Goal: Task Accomplishment & Management: Complete application form

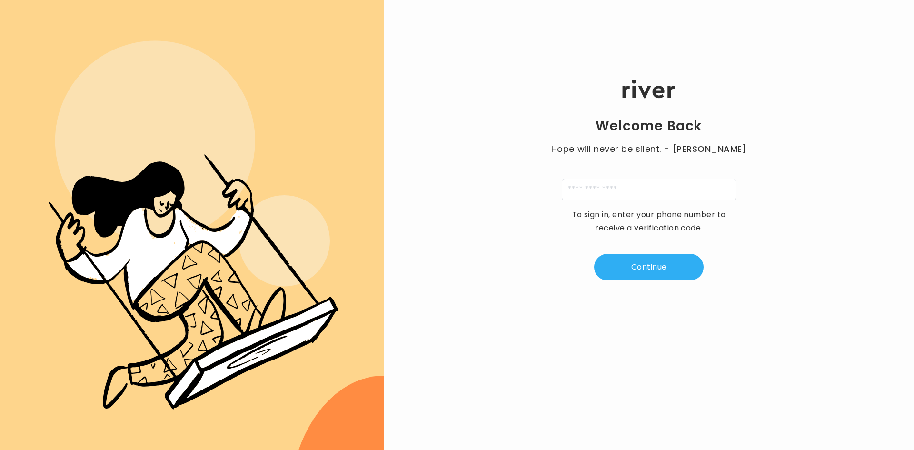
drag, startPoint x: 658, startPoint y: 178, endPoint x: 657, endPoint y: 188, distance: 10.0
click at [657, 183] on div "Welcome Back Hope will never be silent. - [PERSON_NAME] To sign in, enter your …" at bounding box center [649, 180] width 530 height 270
click at [657, 193] on input "tel" at bounding box center [649, 190] width 175 height 22
type input "**********"
type input "*"
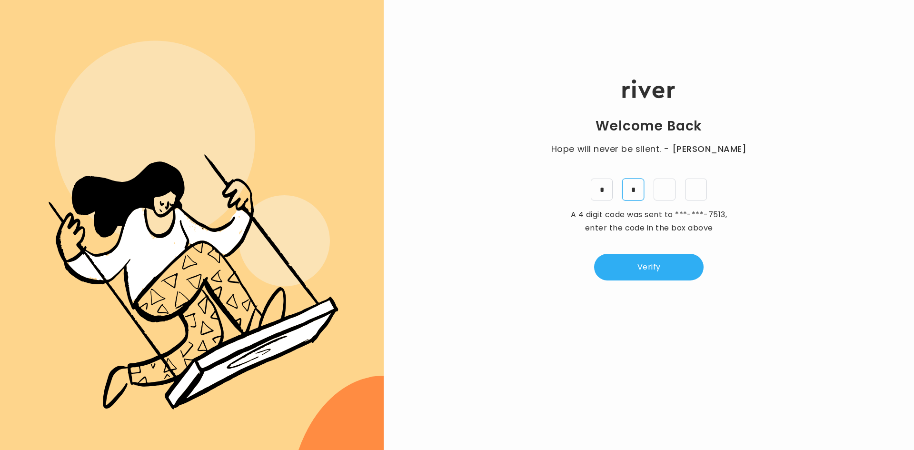
type input "*"
click at [646, 266] on button "Verify" at bounding box center [648, 267] width 109 height 27
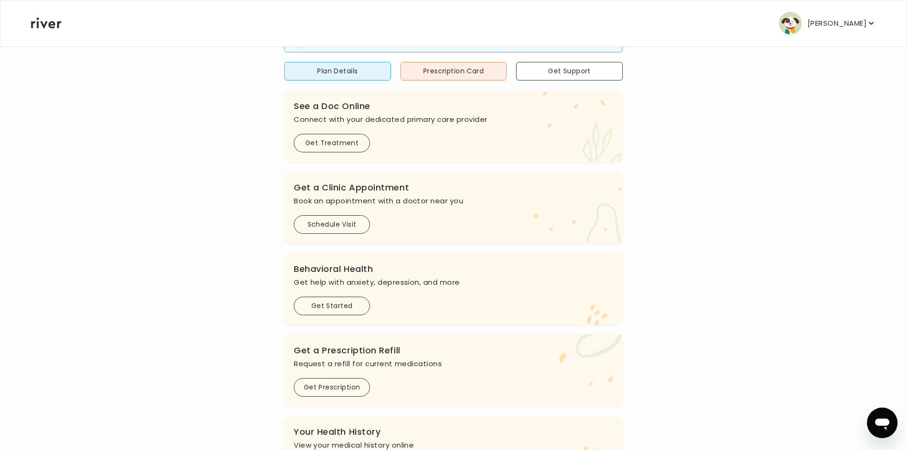
scroll to position [179, 0]
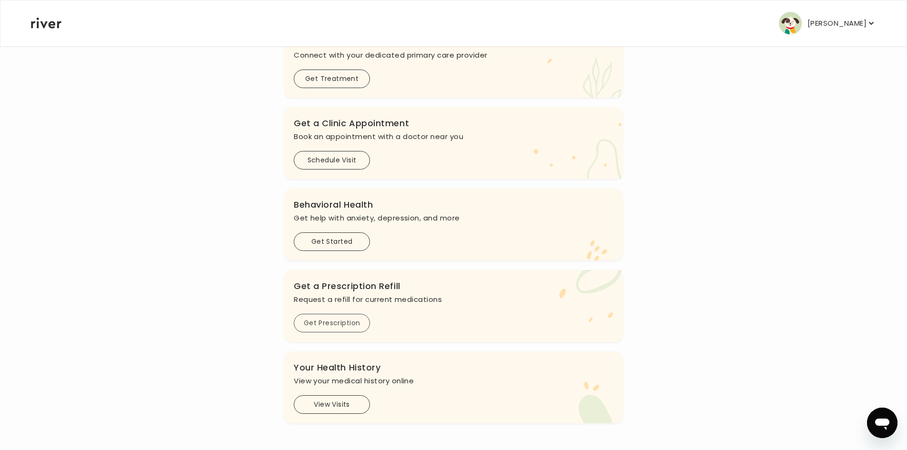
click at [355, 323] on button "Get Prescription" at bounding box center [332, 323] width 76 height 19
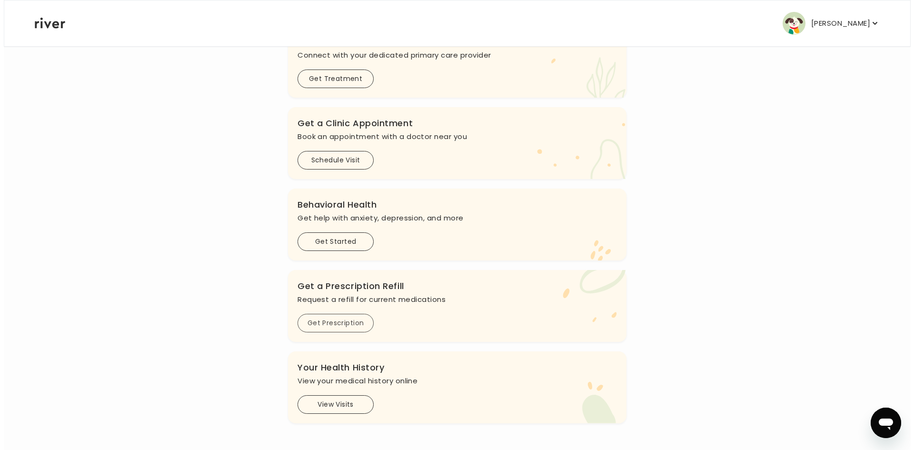
scroll to position [0, 0]
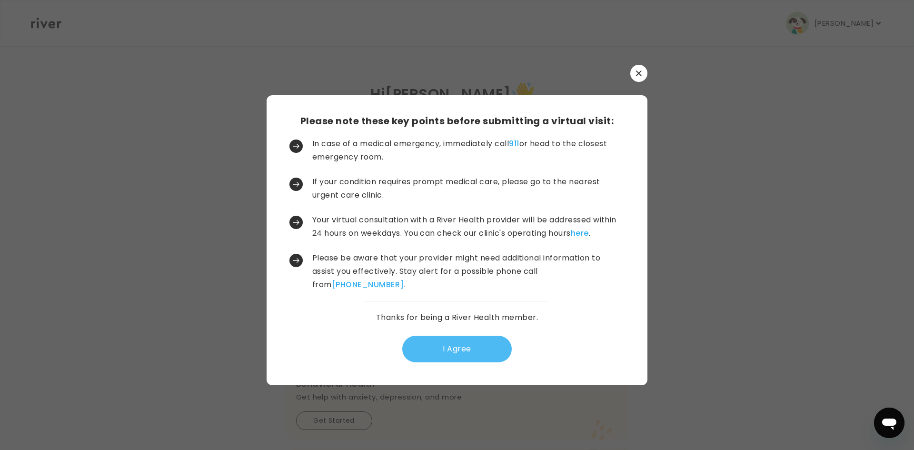
click at [473, 362] on button "I Agree" at bounding box center [456, 349] width 109 height 27
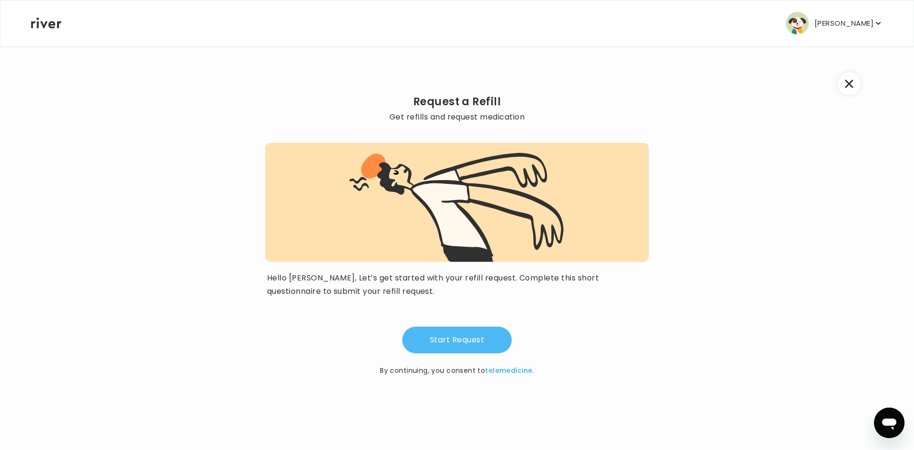
click at [440, 338] on button "Start Request" at bounding box center [456, 340] width 109 height 27
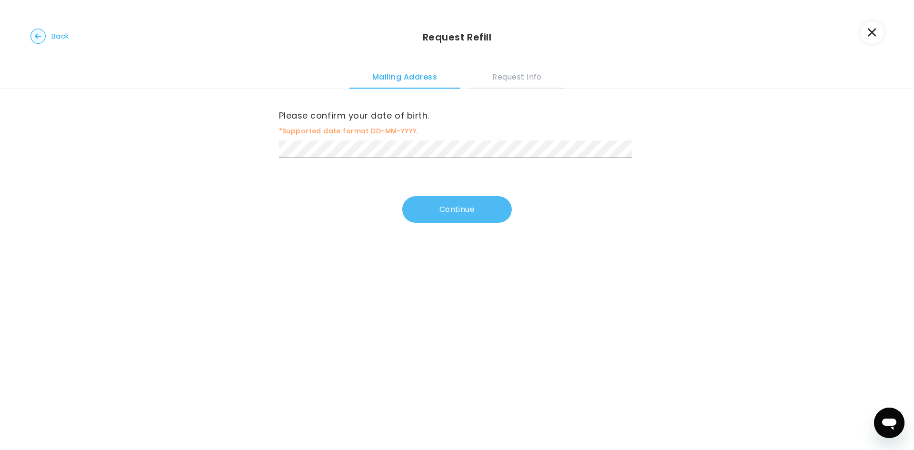
click at [462, 209] on button "Continue" at bounding box center [456, 209] width 109 height 27
click at [421, 216] on button "Continue" at bounding box center [456, 211] width 109 height 27
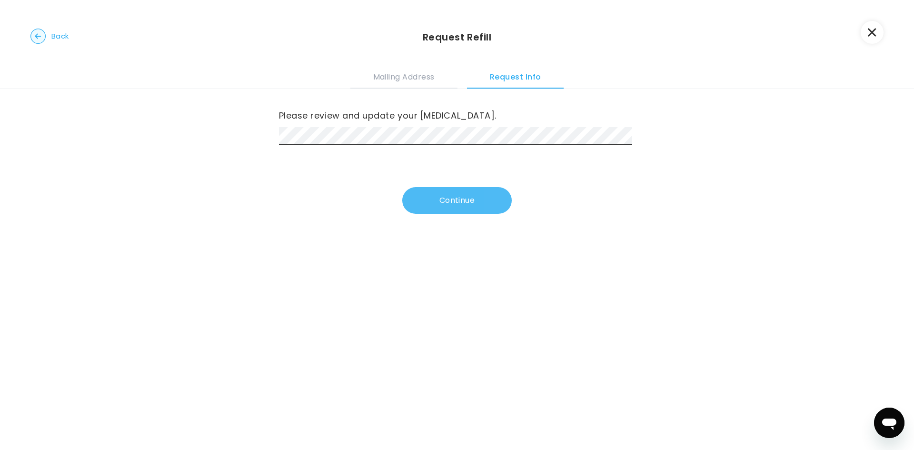
click at [460, 204] on button "Continue" at bounding box center [456, 200] width 109 height 27
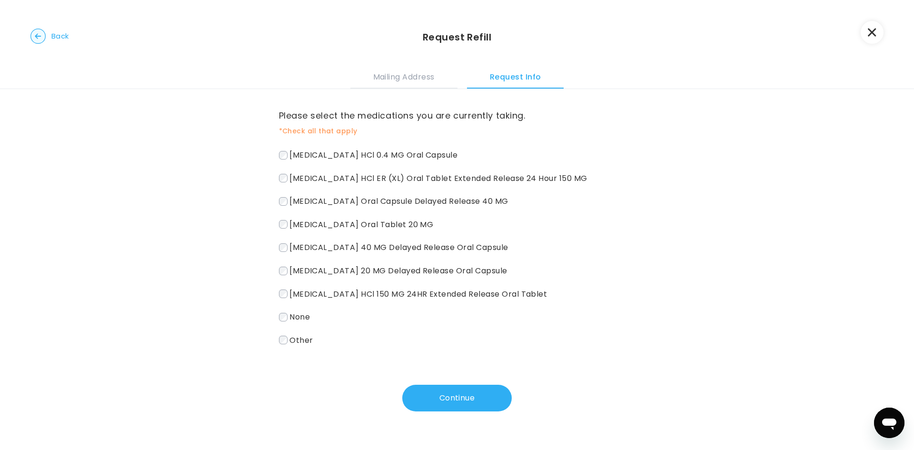
click at [279, 161] on label "[MEDICAL_DATA] HCl 0.4 MG Oral Capsule" at bounding box center [457, 155] width 357 height 14
drag, startPoint x: 881, startPoint y: 30, endPoint x: 889, endPoint y: 21, distance: 12.1
click at [881, 30] on button "button" at bounding box center [872, 32] width 23 height 23
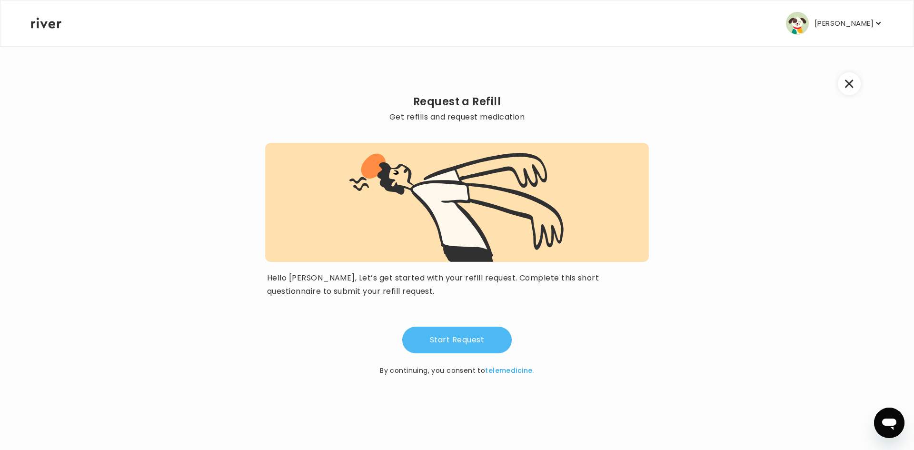
click at [443, 335] on button "Start Request" at bounding box center [456, 340] width 109 height 27
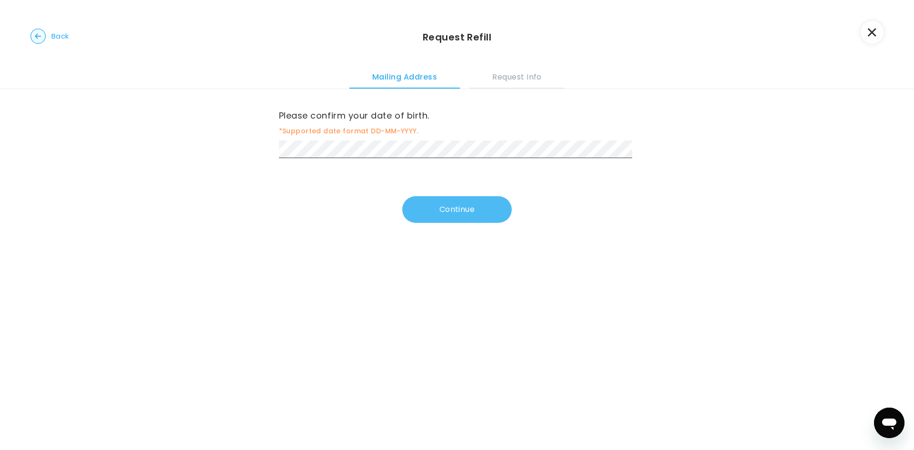
click at [452, 208] on button "Continue" at bounding box center [456, 209] width 109 height 27
click at [449, 214] on button "Continue" at bounding box center [456, 211] width 109 height 27
click at [469, 213] on button "Continue" at bounding box center [456, 211] width 109 height 27
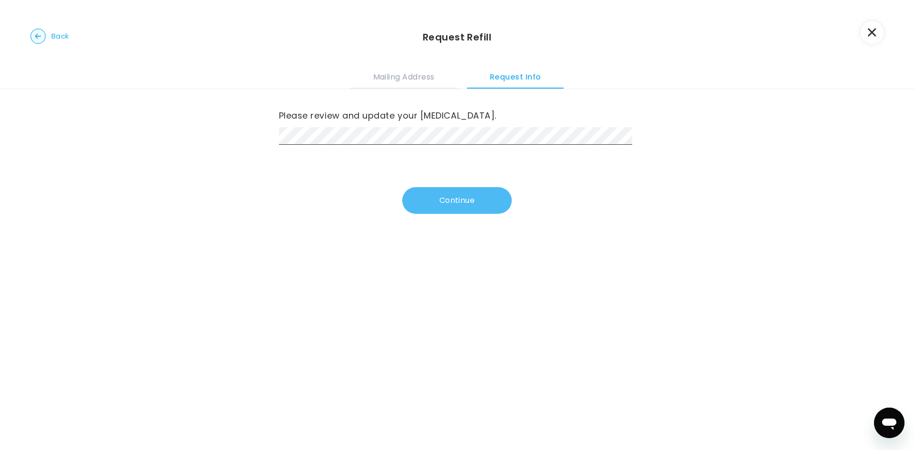
click at [464, 201] on button "Continue" at bounding box center [456, 200] width 109 height 27
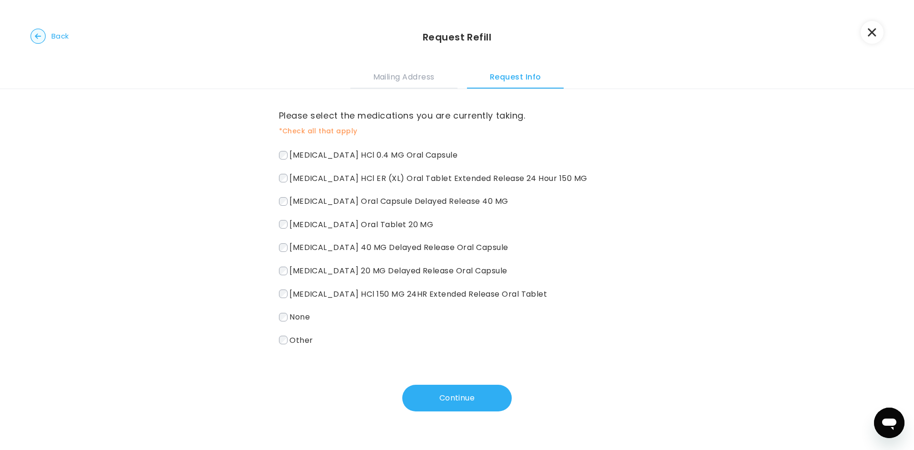
click at [276, 183] on div "Please select the medications you are currently taking. *Check all that apply […" at bounding box center [457, 262] width 914 height 346
click at [452, 392] on button "Continue" at bounding box center [456, 398] width 109 height 27
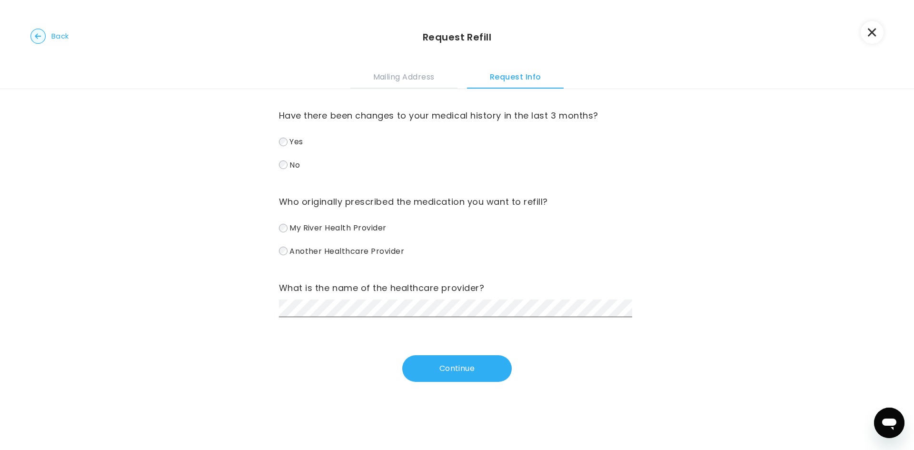
click at [312, 299] on div "What is the name of the healthcare provider?" at bounding box center [457, 298] width 357 height 37
click at [462, 362] on button "Continue" at bounding box center [456, 368] width 109 height 27
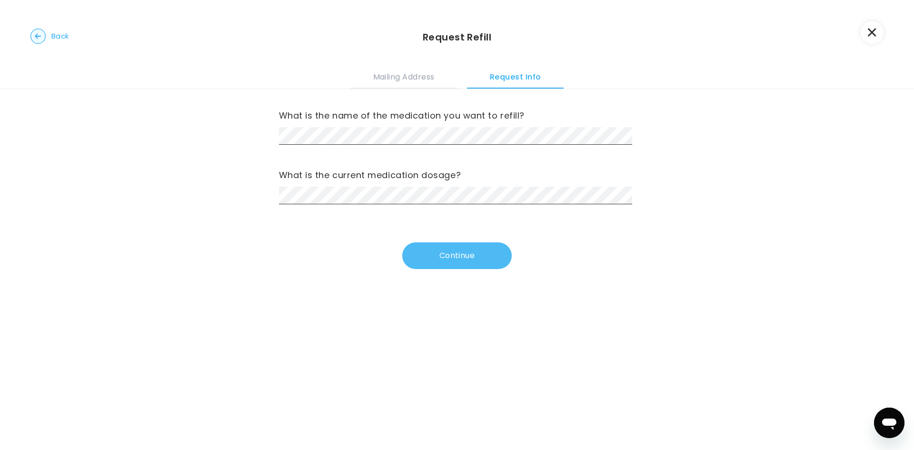
click at [460, 254] on button "Continue" at bounding box center [456, 255] width 109 height 27
click at [441, 254] on button "Continue" at bounding box center [456, 255] width 109 height 27
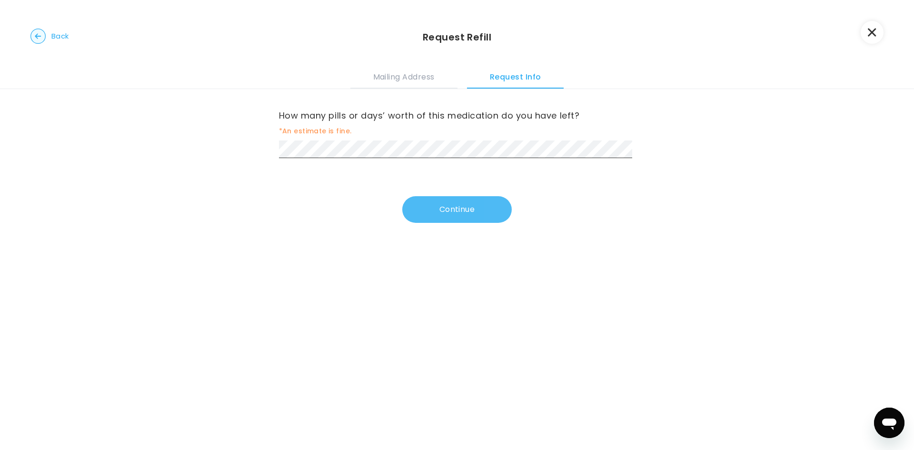
click at [438, 206] on button "Continue" at bounding box center [456, 209] width 109 height 27
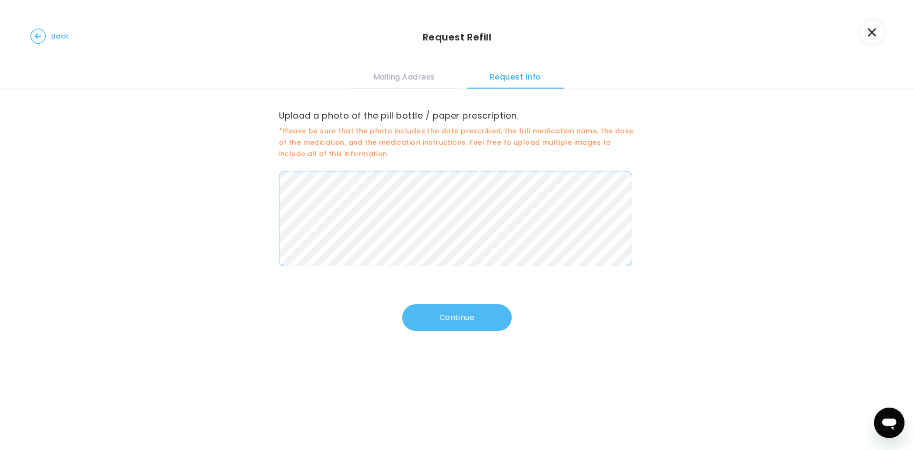
click at [429, 312] on button "Continue" at bounding box center [456, 317] width 109 height 27
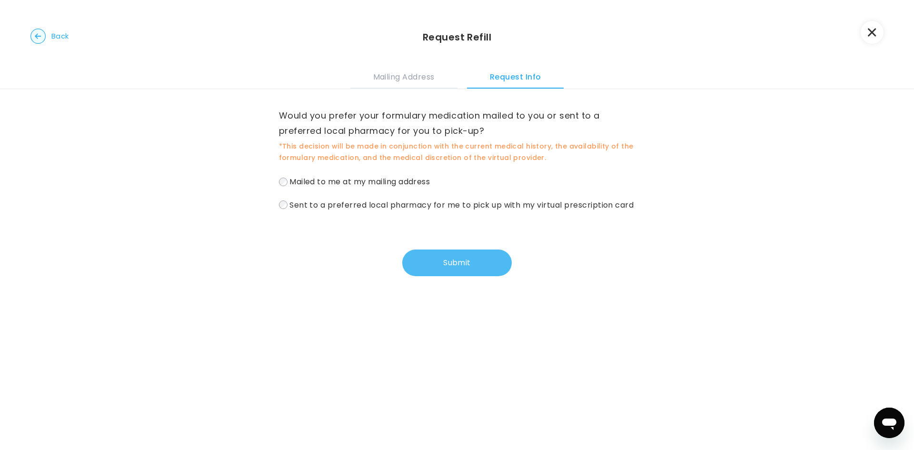
click at [441, 274] on button "Submit" at bounding box center [456, 262] width 109 height 27
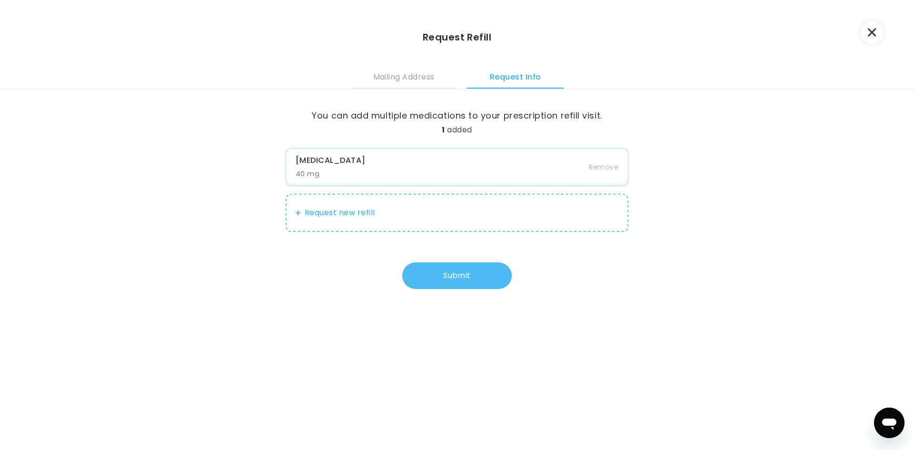
click at [443, 275] on button "Submit" at bounding box center [456, 275] width 109 height 27
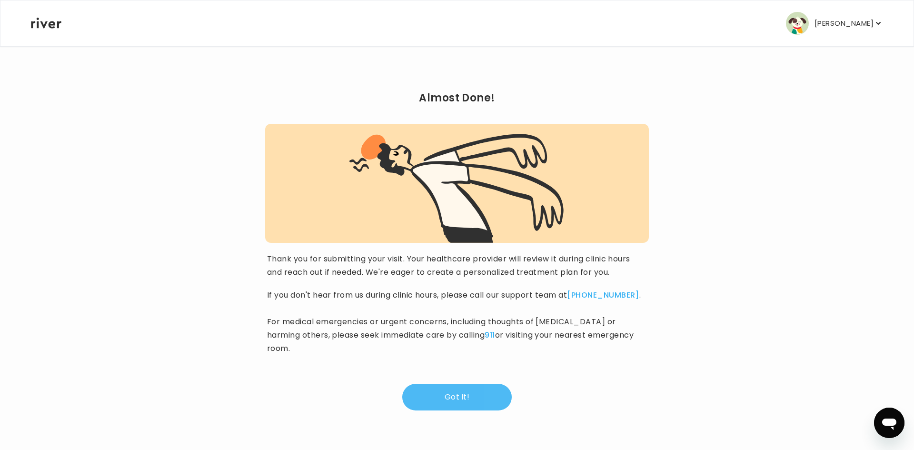
click at [447, 384] on button "Got it!" at bounding box center [456, 397] width 109 height 27
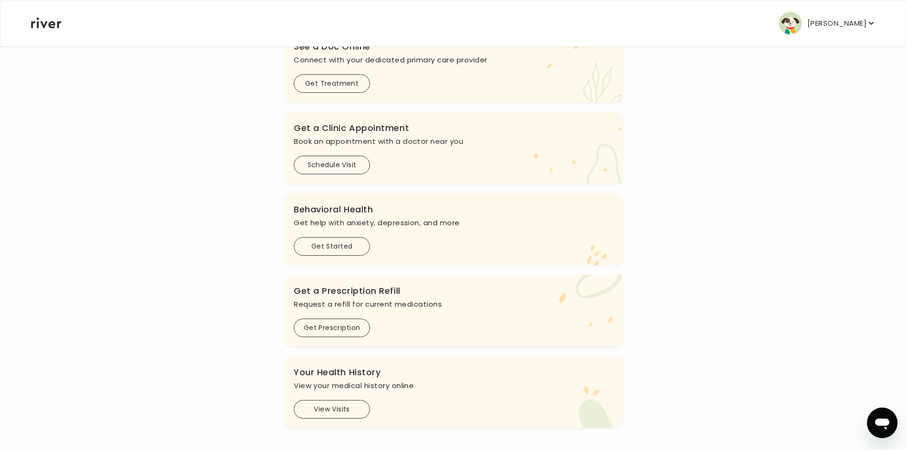
scroll to position [179, 0]
